Goal: Ask a question: Seek information or help from site administrators or community

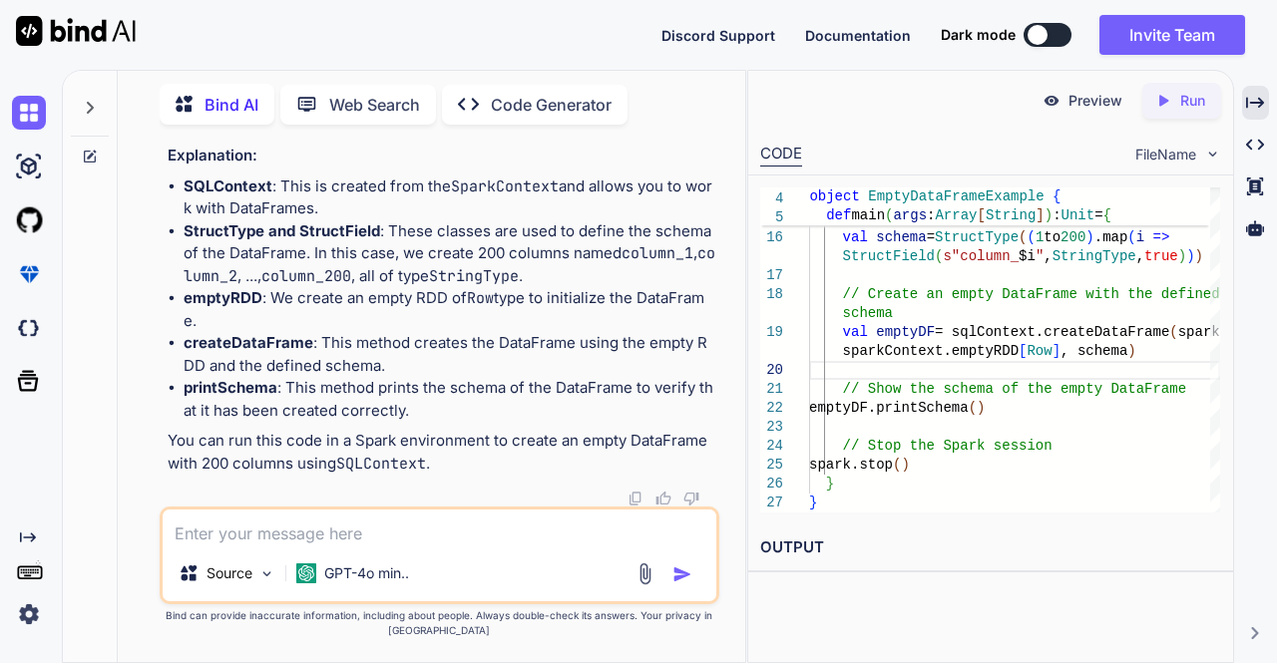
scroll to position [32249, 0]
type textarea "c"
type textarea "x"
type textarea "co"
type textarea "x"
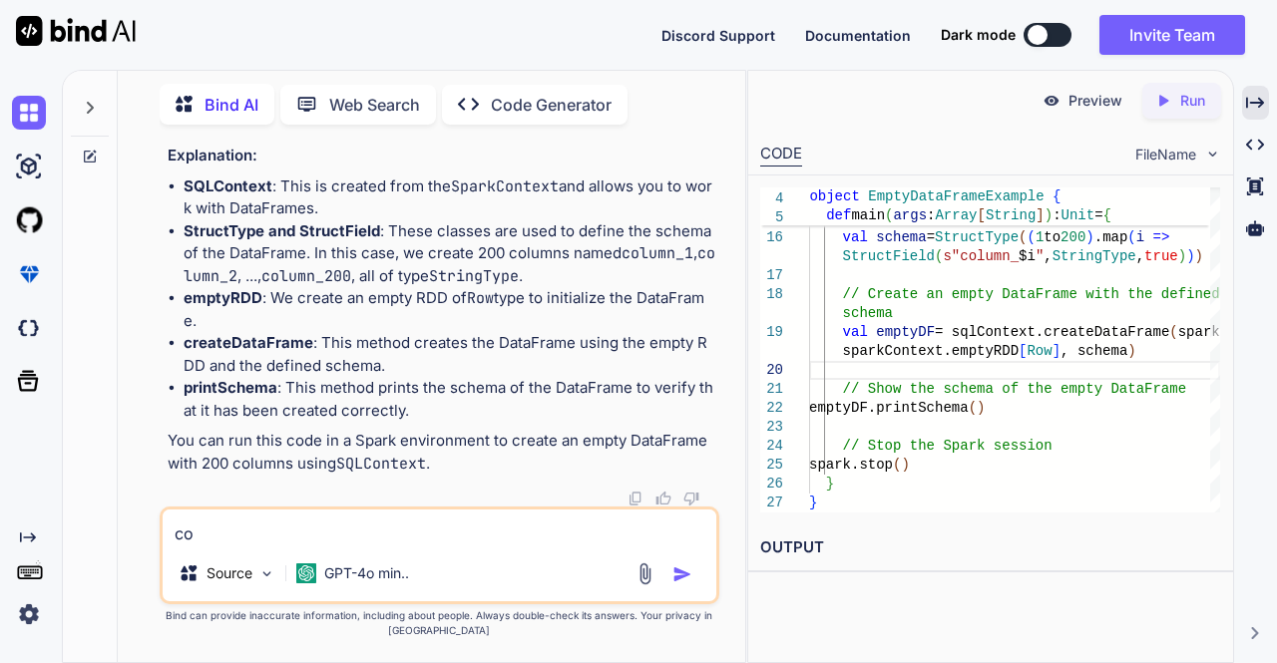
type textarea "con"
type textarea "x"
type textarea "conv"
type textarea "x"
type textarea "conve"
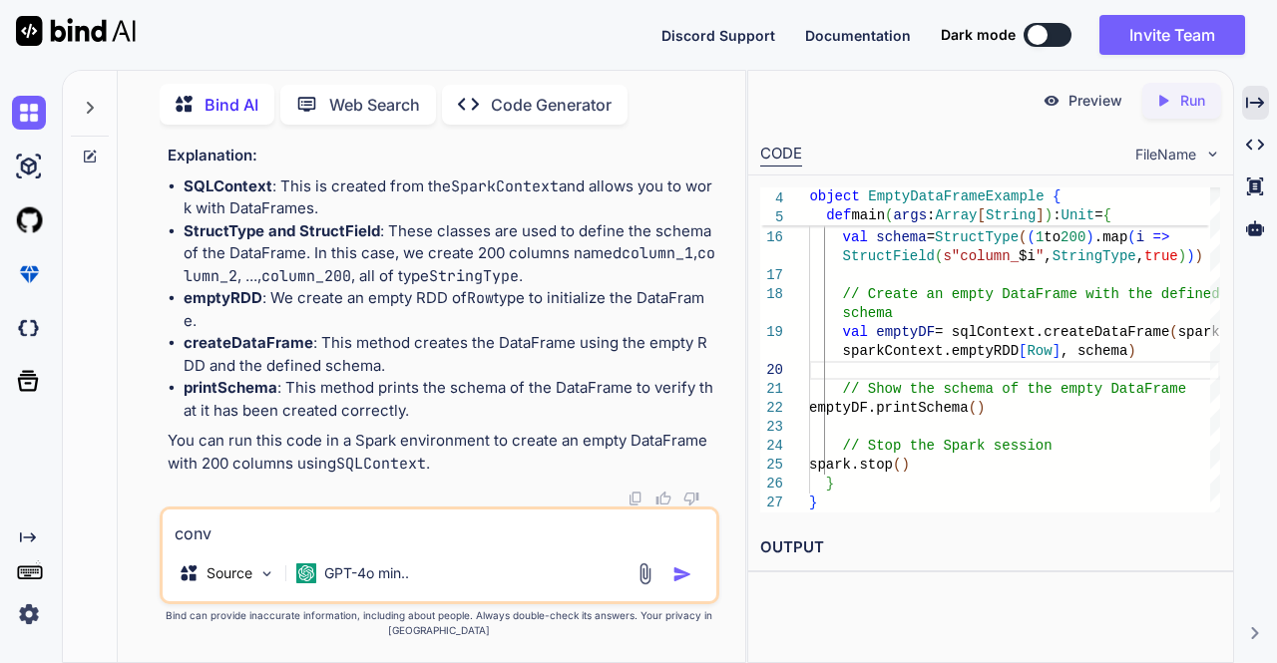
type textarea "x"
type textarea "conver"
type textarea "x"
type textarea "convert"
type textarea "x"
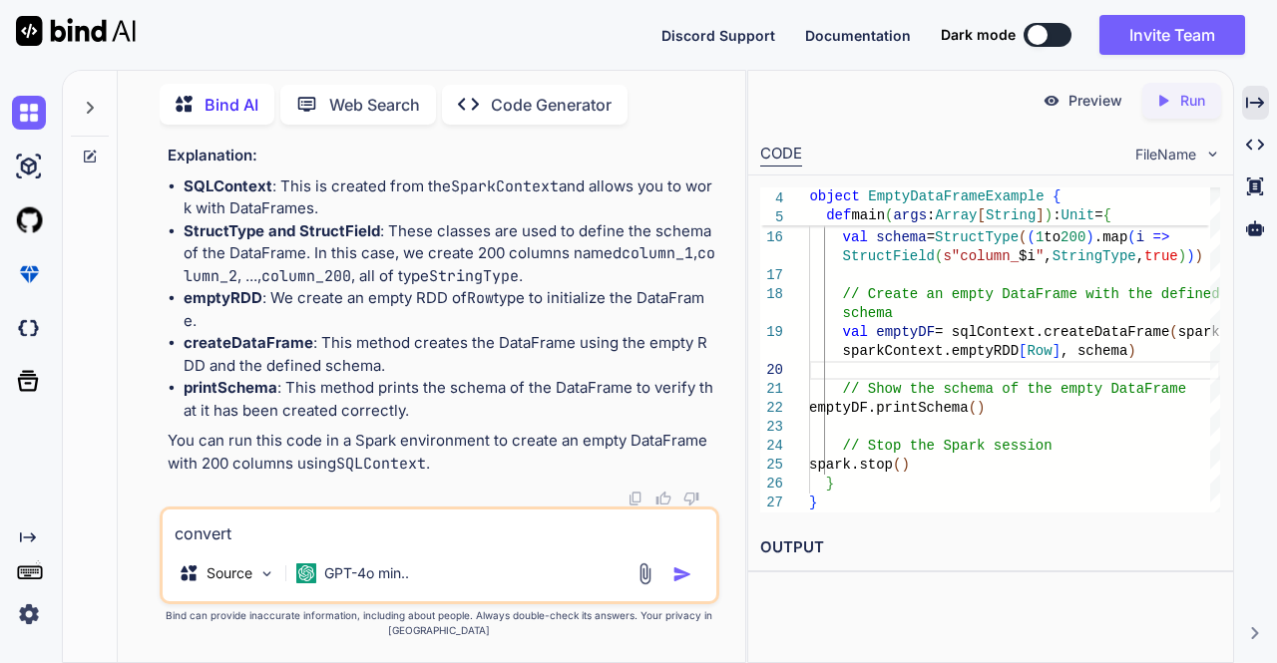
type textarea "convert"
type textarea "x"
type textarea "convert t"
type textarea "x"
type textarea "convert th"
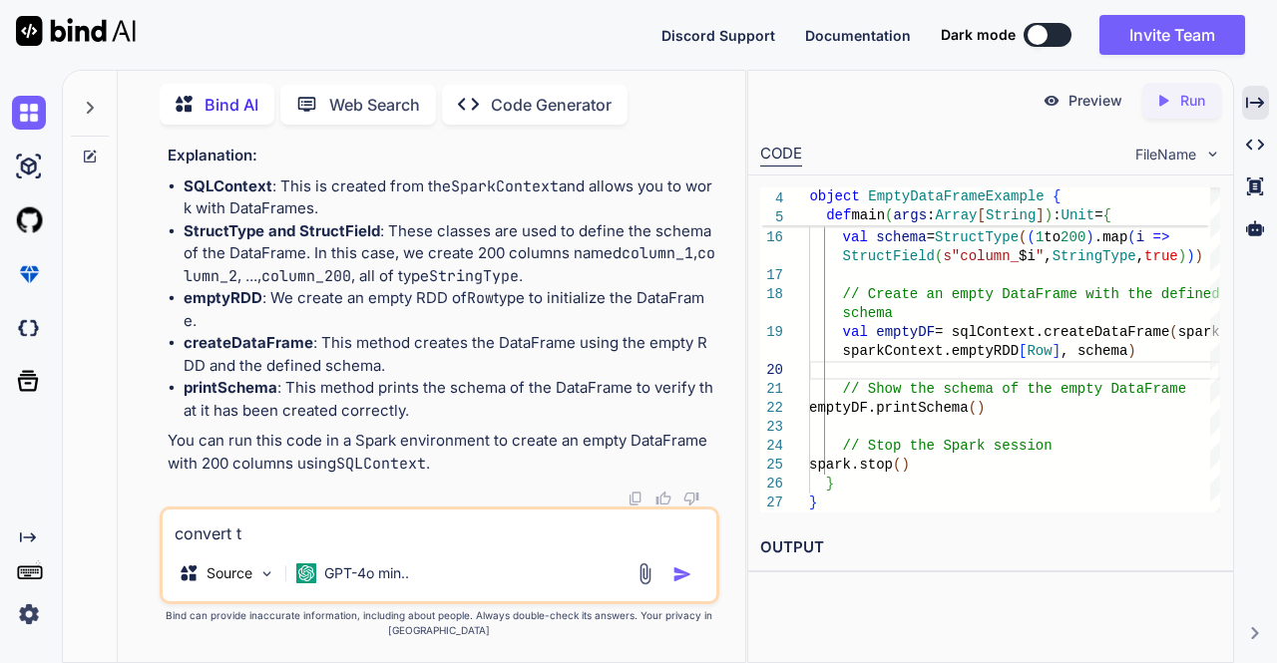
type textarea "x"
type textarea "convert the"
type textarea "x"
type textarea "convert the"
type textarea "x"
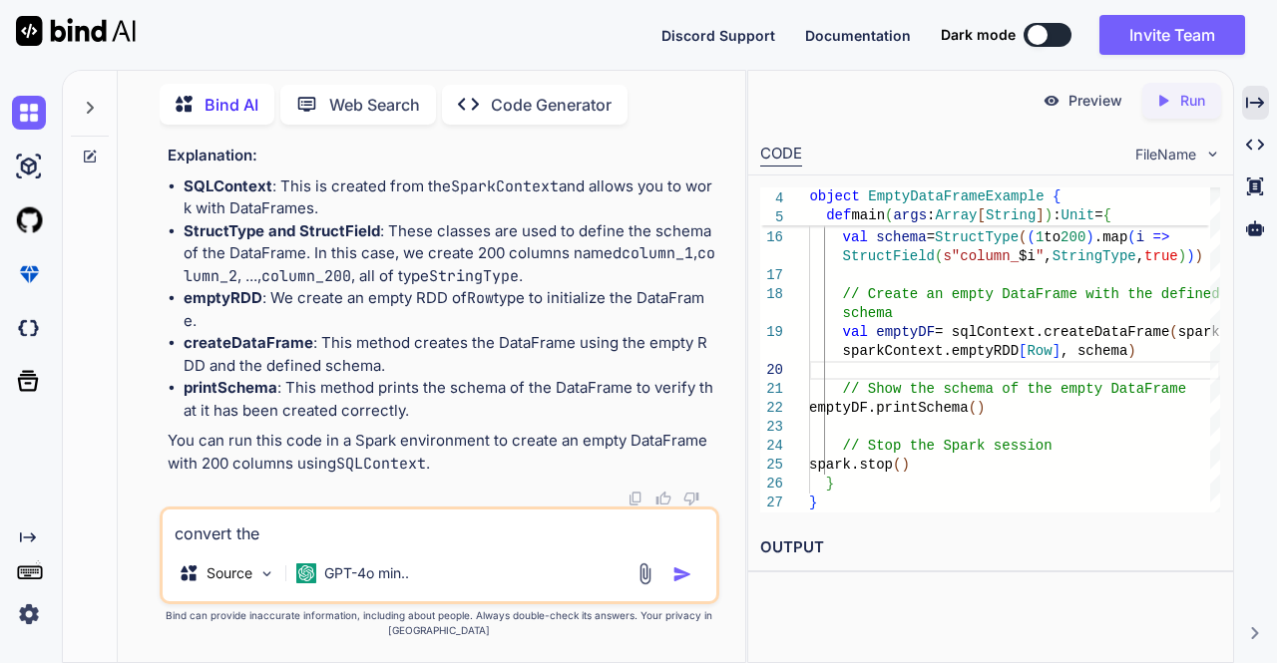
type textarea "convert the b"
type textarea "x"
type textarea "convert the be"
type textarea "x"
type textarea "convert the bel"
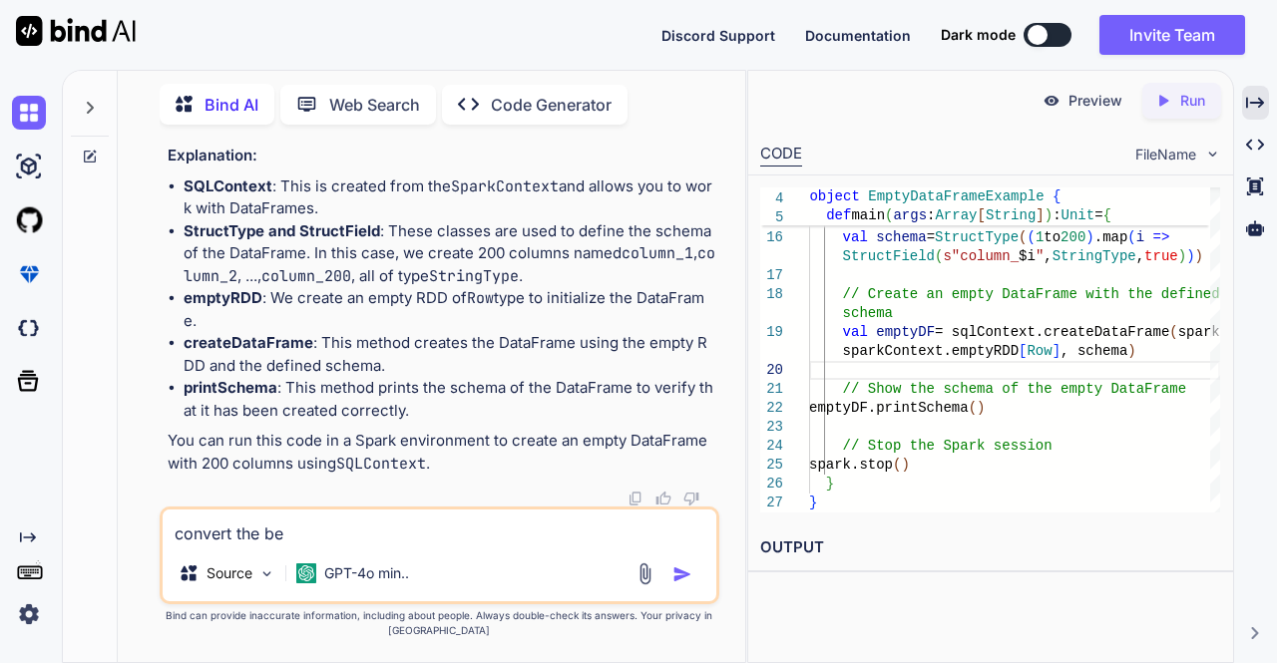
type textarea "x"
type textarea "convert the belo"
type textarea "x"
type textarea "convert the below"
type textarea "x"
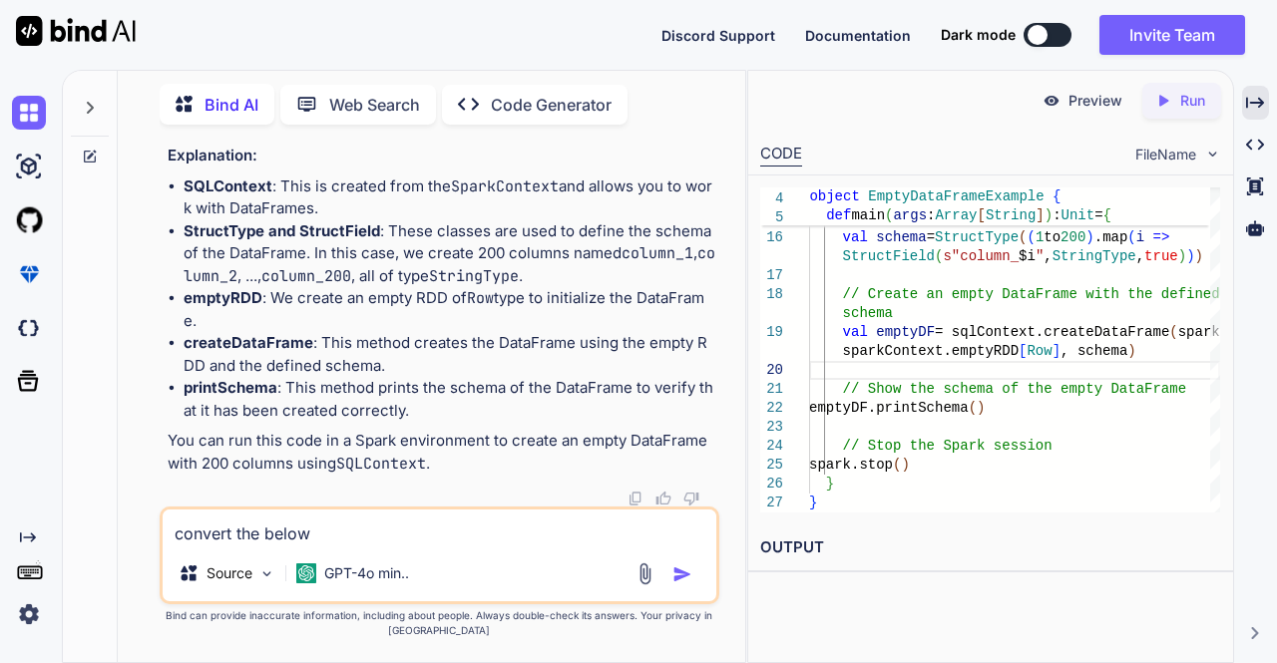
type textarea "convert the below"
